Goal: Information Seeking & Learning: Check status

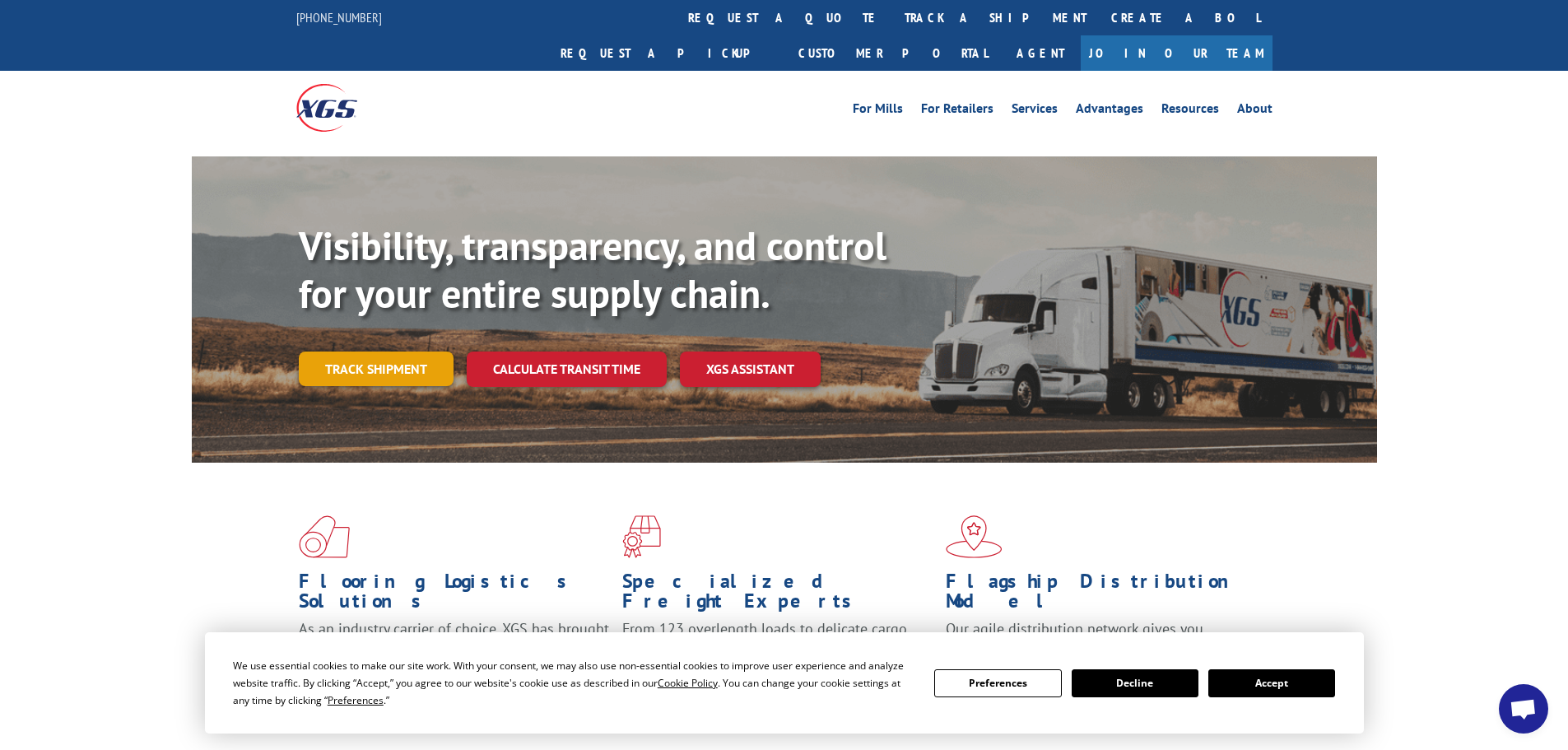
click at [398, 352] on link "Track shipment" at bounding box center [377, 368] width 155 height 34
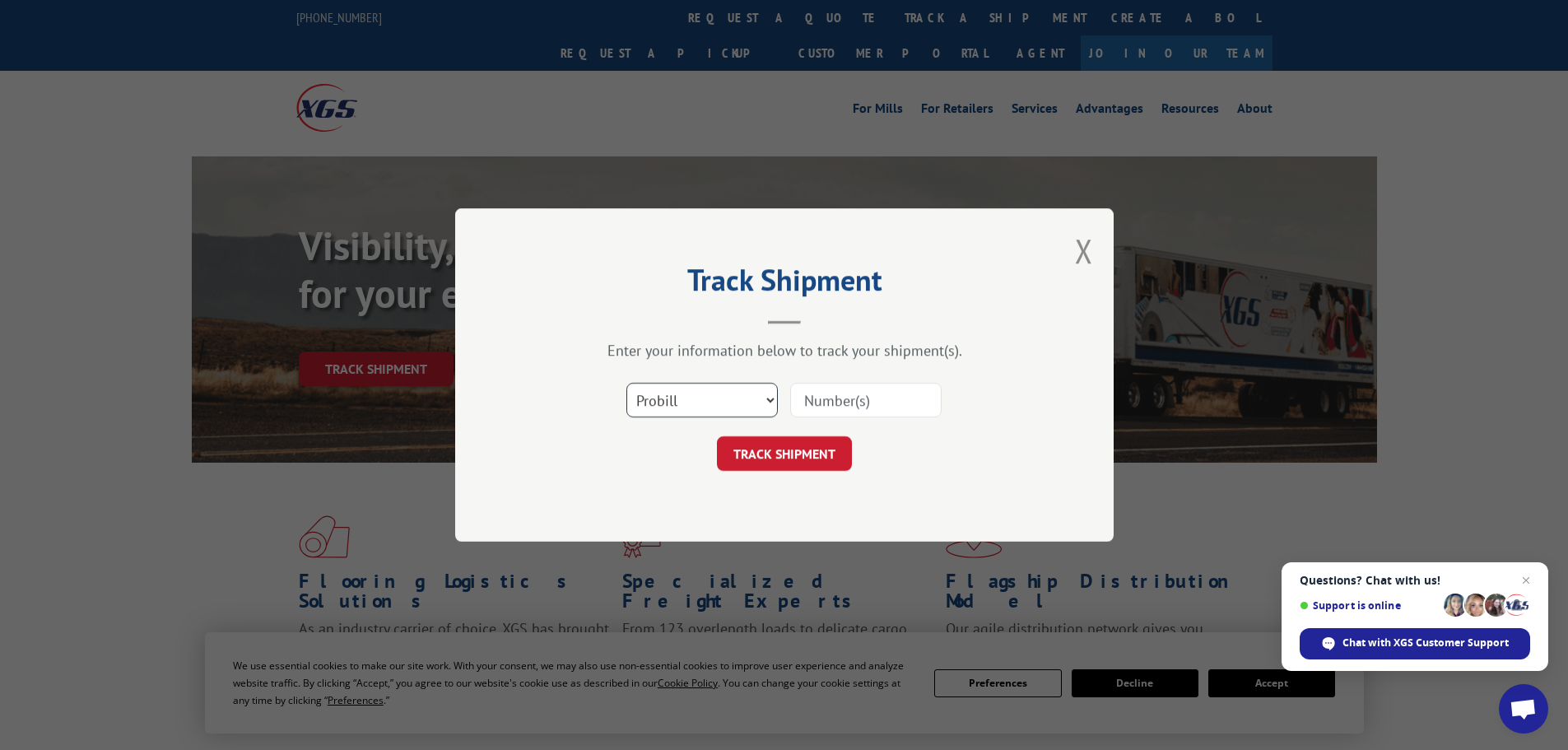
click at [755, 402] on select "Select category... Probill BOL PO" at bounding box center [702, 399] width 152 height 34
select select "bol"
click at [627, 382] on select "Select category... Probill BOL PO" at bounding box center [702, 399] width 152 height 34
click at [868, 408] on input at bounding box center [866, 399] width 152 height 34
type input "3371843"
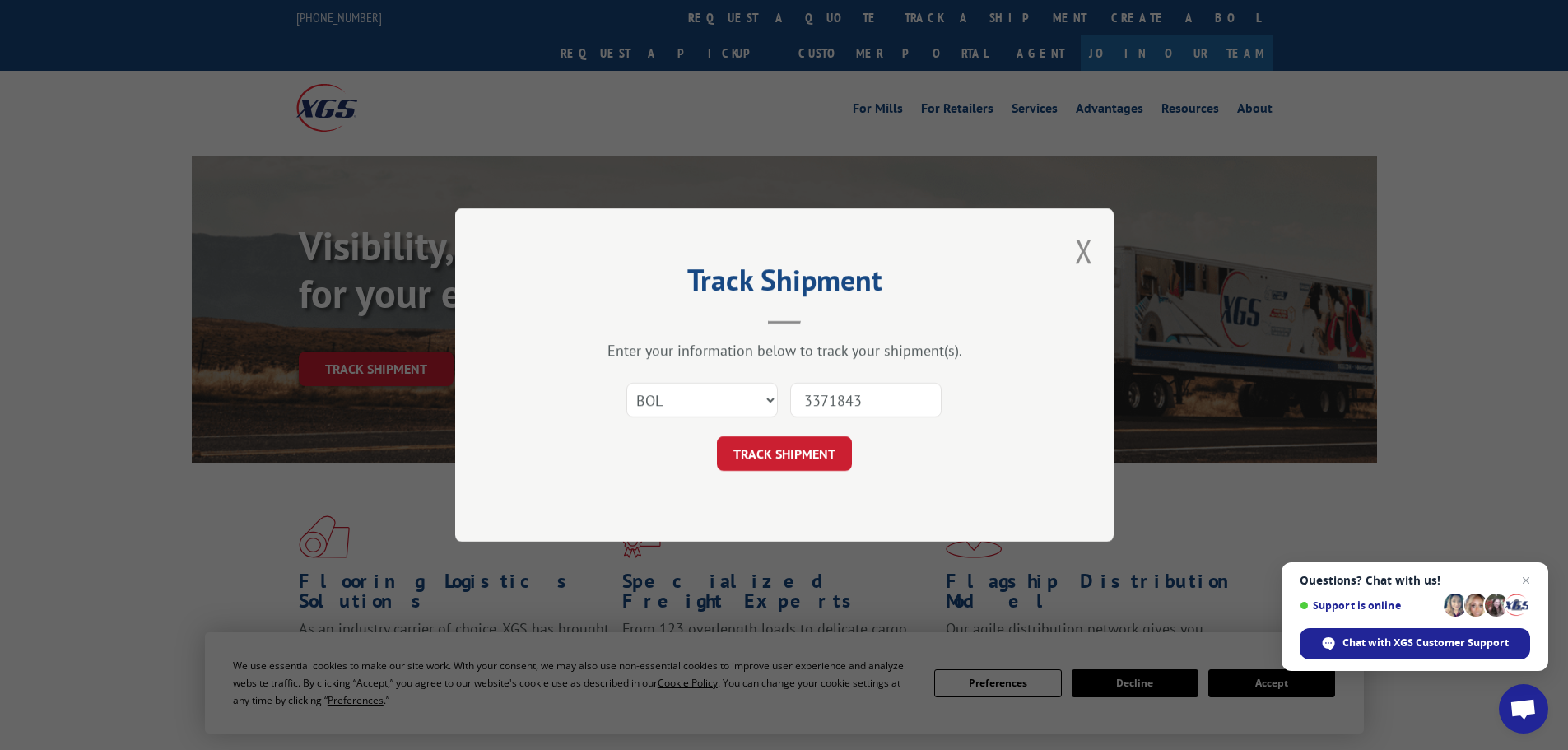
click button "TRACK SHIPMENT" at bounding box center [784, 453] width 135 height 34
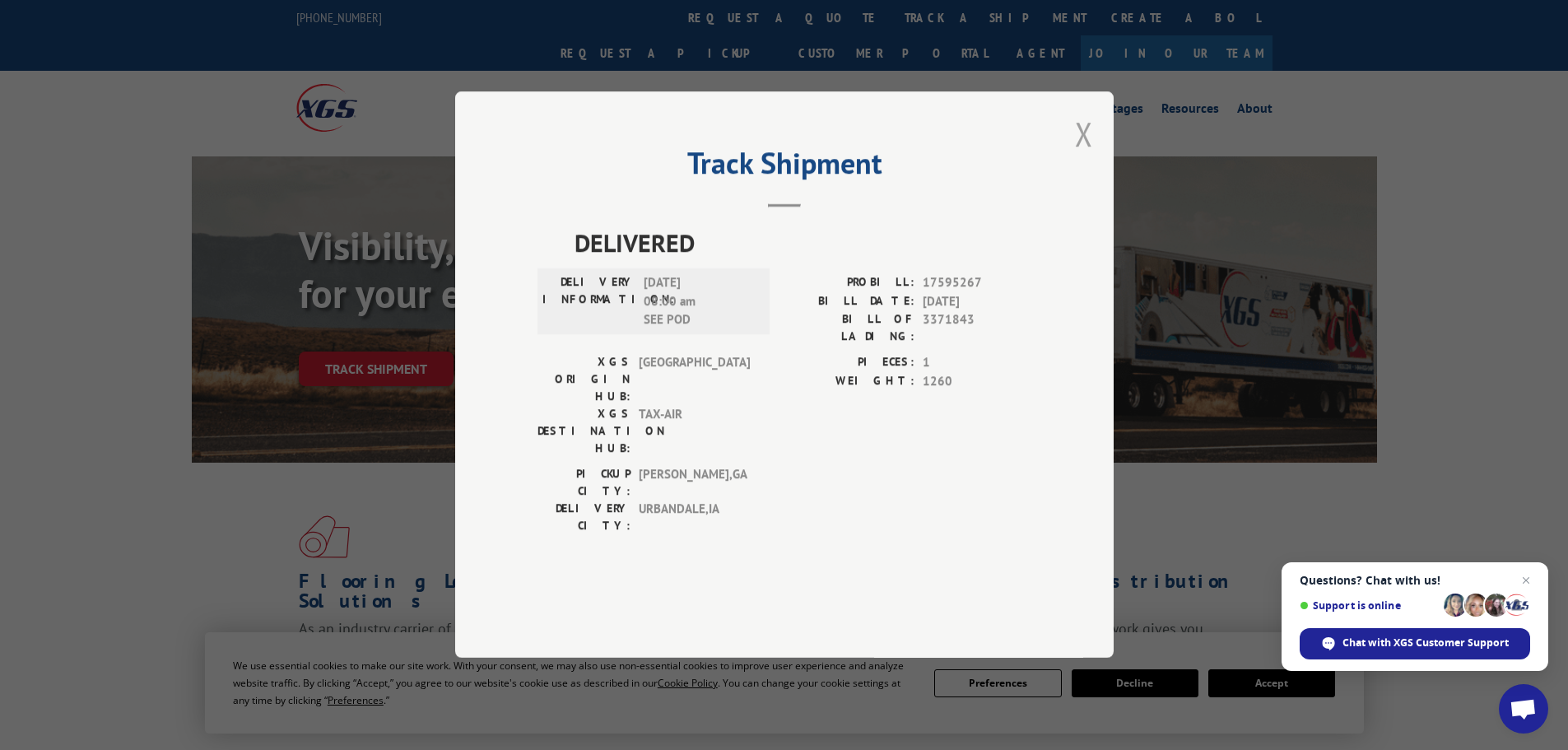
click at [1076, 156] on button "Close modal" at bounding box center [1084, 133] width 18 height 43
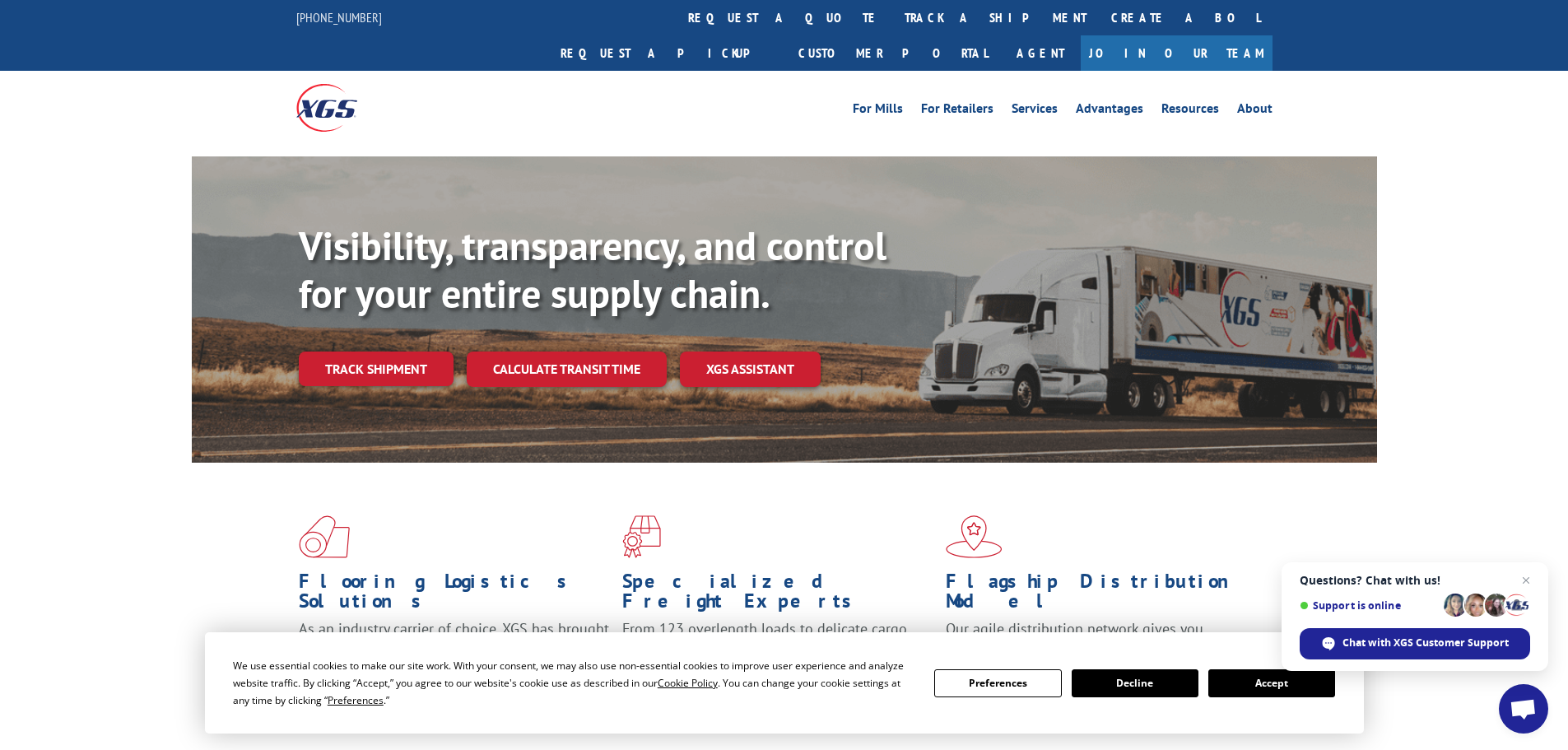
click at [1401, 157] on div "Visibility, transparency, and control for your entire supply chain. Track shipm…" at bounding box center [784, 326] width 1568 height 338
click at [723, 96] on div "For Mills For Retailers Services Advantages Resources About For Mills For Retai…" at bounding box center [906, 108] width 732 height 25
